Goal: Information Seeking & Learning: Find specific fact

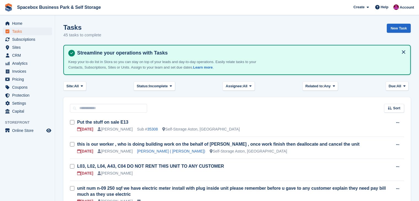
scroll to position [293, 0]
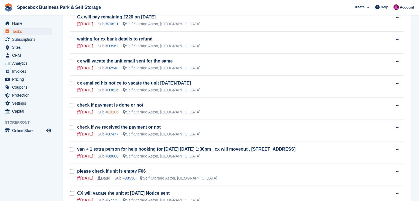
click at [111, 110] on link "10106" at bounding box center [113, 112] width 11 height 4
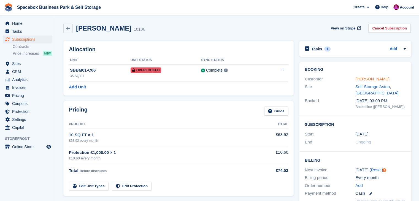
click at [371, 78] on link "Layek Hussain" at bounding box center [372, 79] width 34 height 5
click at [405, 49] on icon at bounding box center [404, 49] width 4 height 4
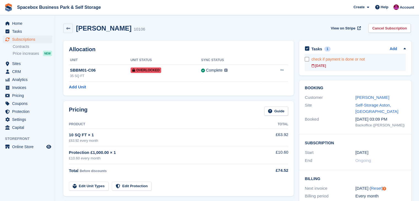
click at [347, 65] on div "[DATE]" at bounding box center [358, 65] width 94 height 5
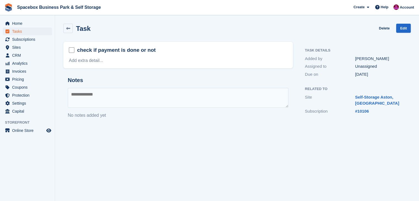
click at [192, 97] on textarea at bounding box center [178, 98] width 221 height 20
type textarea "**********"
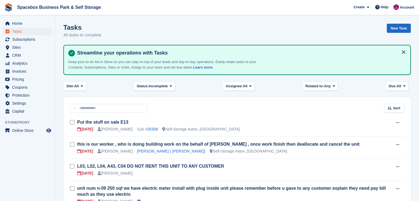
scroll to position [293, 0]
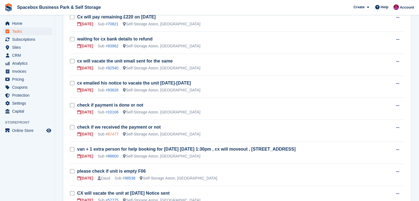
click at [113, 132] on link "87477" at bounding box center [113, 134] width 11 height 4
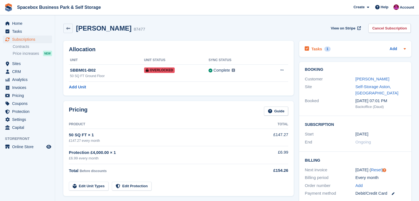
click at [403, 51] on icon at bounding box center [404, 49] width 4 height 4
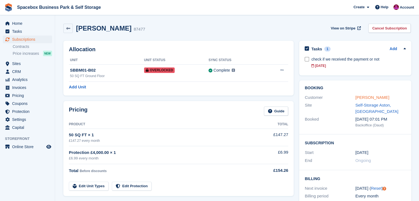
click at [367, 95] on link "omar jagana" at bounding box center [372, 97] width 34 height 5
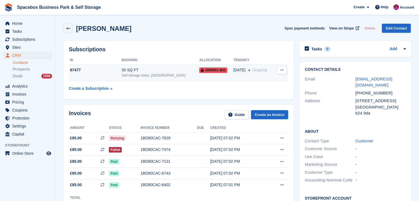
click at [146, 71] on div "50 SQ FT" at bounding box center [161, 70] width 78 height 6
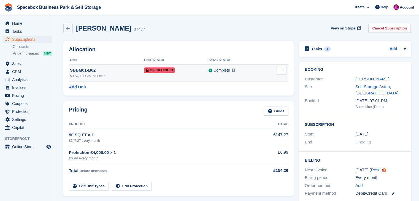
click at [102, 74] on div "50 SQ FT Ground Floor" at bounding box center [107, 76] width 74 height 5
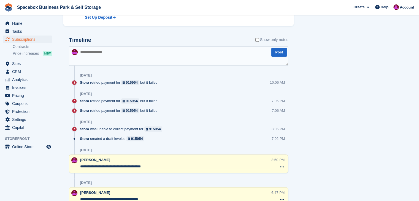
scroll to position [308, 0]
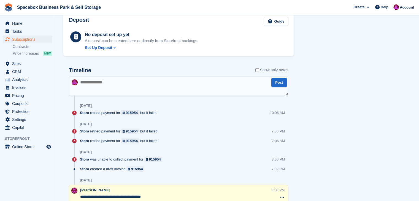
click at [113, 85] on textarea at bounding box center [178, 86] width 219 height 19
type textarea "**********"
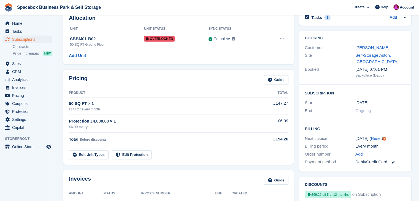
scroll to position [0, 0]
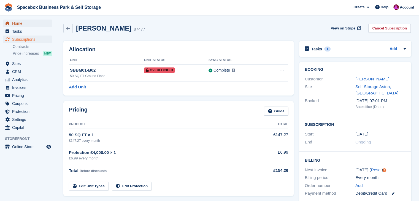
click at [18, 27] on span "Home" at bounding box center [28, 24] width 33 height 8
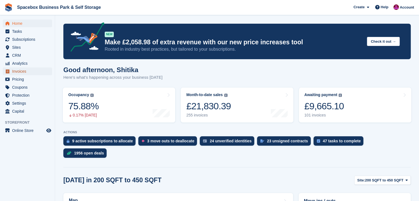
click at [19, 71] on span "Invoices" at bounding box center [28, 71] width 33 height 8
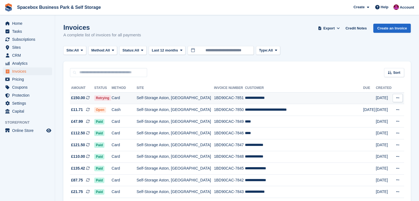
click at [121, 101] on td "Card" at bounding box center [123, 98] width 25 height 12
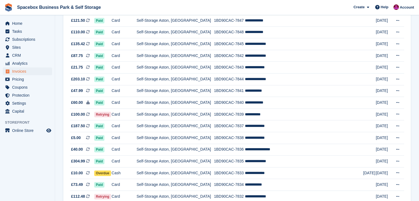
scroll to position [132, 0]
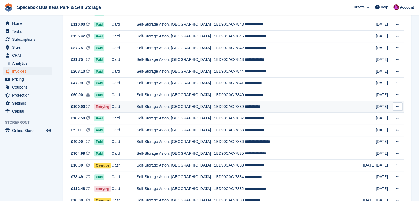
click at [219, 109] on td "1BD90CAC-7839" at bounding box center [229, 107] width 31 height 12
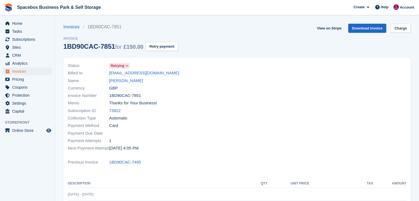
click at [131, 77] on div "Name Farrah Mushtaq" at bounding box center [151, 80] width 166 height 7
click at [131, 81] on link "Farrah Mushtaq" at bounding box center [126, 81] width 34 height 6
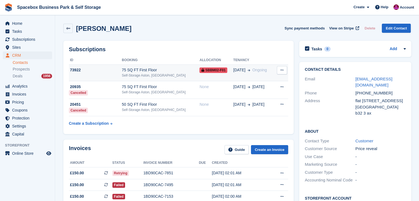
click at [110, 78] on td "73922" at bounding box center [95, 72] width 53 height 17
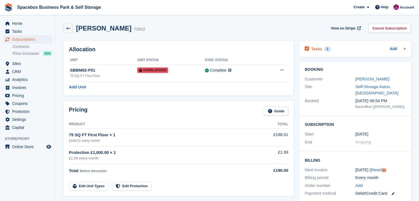
click at [405, 50] on div "Tasks 1 Add check if she paid the remaining amount or not . 31 Oct" at bounding box center [355, 49] width 112 height 16
click at [405, 50] on icon at bounding box center [404, 49] width 4 height 4
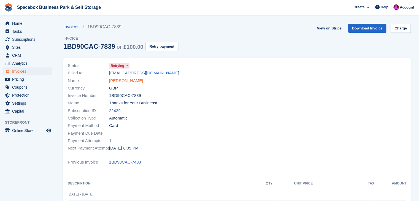
click at [118, 81] on link "Aicha Cisse" at bounding box center [126, 81] width 34 height 6
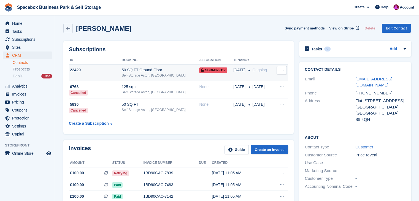
click at [138, 73] on div "Self-Storage Aston, [GEOGRAPHIC_DATA]" at bounding box center [161, 75] width 78 height 5
click at [191, 140] on div "Invoices Guide Create an Invoice Amount Status Invoice number Due Created £100.…" at bounding box center [178, 193] width 230 height 107
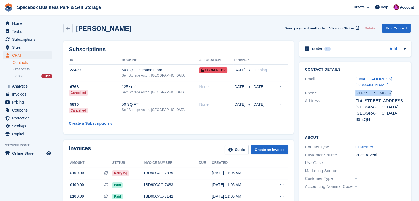
drag, startPoint x: 387, startPoint y: 87, endPoint x: 349, endPoint y: 88, distance: 37.5
click at [349, 89] on div "Phone +447407148040" at bounding box center [354, 93] width 101 height 8
copy div "[PHONE_NUMBER]"
click at [148, 140] on div "Invoices Guide Create an Invoice Amount Status Invoice number Due Created £100.…" at bounding box center [178, 193] width 230 height 107
click at [381, 80] on link "aichacisee12@gmail.com" at bounding box center [373, 82] width 37 height 11
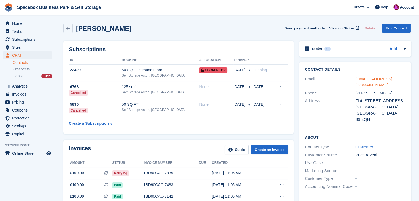
click at [382, 80] on link "aichacisee12@gmail.com" at bounding box center [373, 82] width 37 height 11
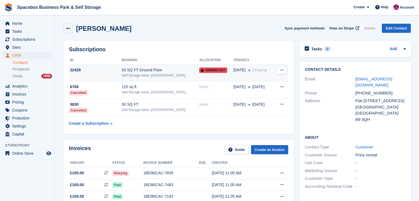
click at [163, 76] on div "Self-Storage Aston, [GEOGRAPHIC_DATA]" at bounding box center [161, 75] width 78 height 5
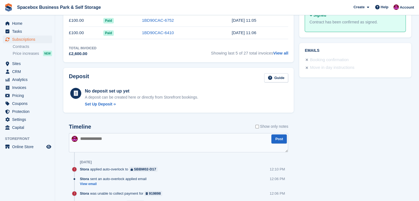
scroll to position [249, 0]
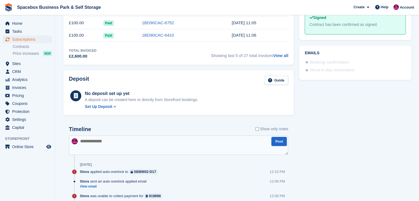
click at [146, 146] on textarea at bounding box center [178, 144] width 219 height 19
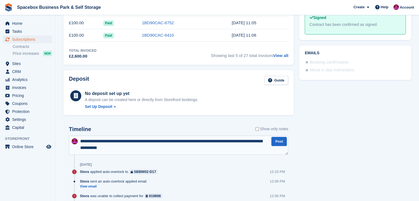
type textarea "**********"
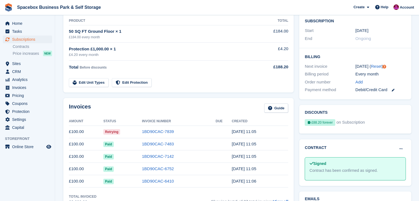
scroll to position [0, 0]
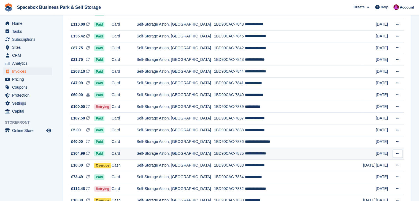
scroll to position [132, 0]
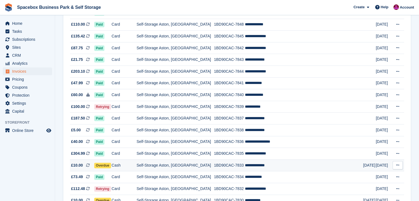
click at [194, 164] on td "Self-Storage Aston, [GEOGRAPHIC_DATA]" at bounding box center [175, 165] width 77 height 12
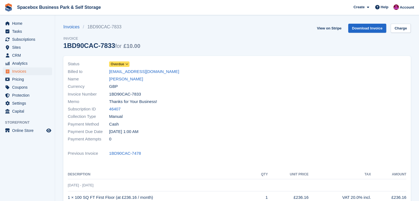
drag, startPoint x: 145, startPoint y: 79, endPoint x: 90, endPoint y: 85, distance: 55.7
click at [90, 85] on div "Status Overdue Billed to [EMAIL_ADDRESS][DOMAIN_NAME] Name [PERSON_NAME] Curren…" at bounding box center [150, 101] width 173 height 89
click at [171, 87] on div "Currency GBP" at bounding box center [151, 86] width 166 height 7
drag, startPoint x: 141, startPoint y: 78, endPoint x: 105, endPoint y: 77, distance: 35.8
click at [105, 77] on div "Name rafik mohammed" at bounding box center [151, 78] width 166 height 7
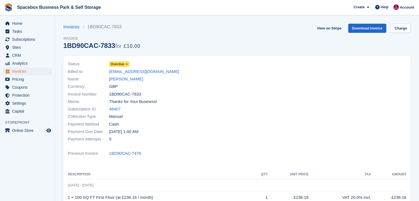
copy div "rafik mohammed"
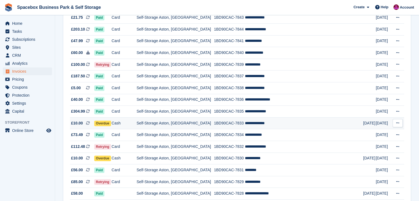
scroll to position [183, 0]
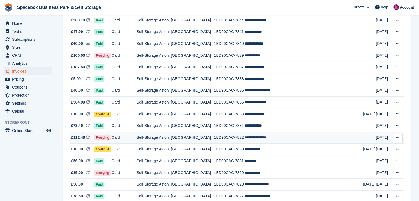
click at [204, 140] on td "Self-Storage Aston, [GEOGRAPHIC_DATA]" at bounding box center [175, 138] width 77 height 12
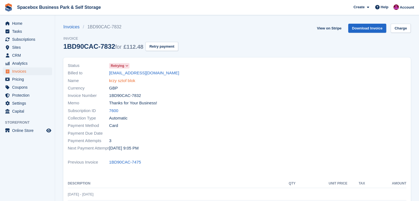
click at [126, 83] on link "krzy sztof blok" at bounding box center [122, 81] width 26 height 6
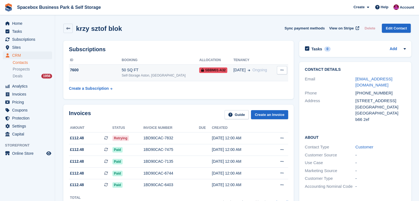
click at [120, 74] on td "7600" at bounding box center [95, 72] width 53 height 17
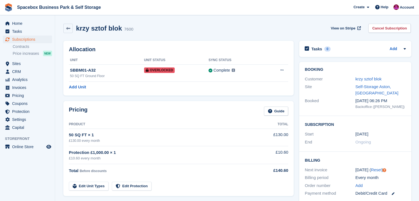
scroll to position [176, 0]
